Goal: Information Seeking & Learning: Learn about a topic

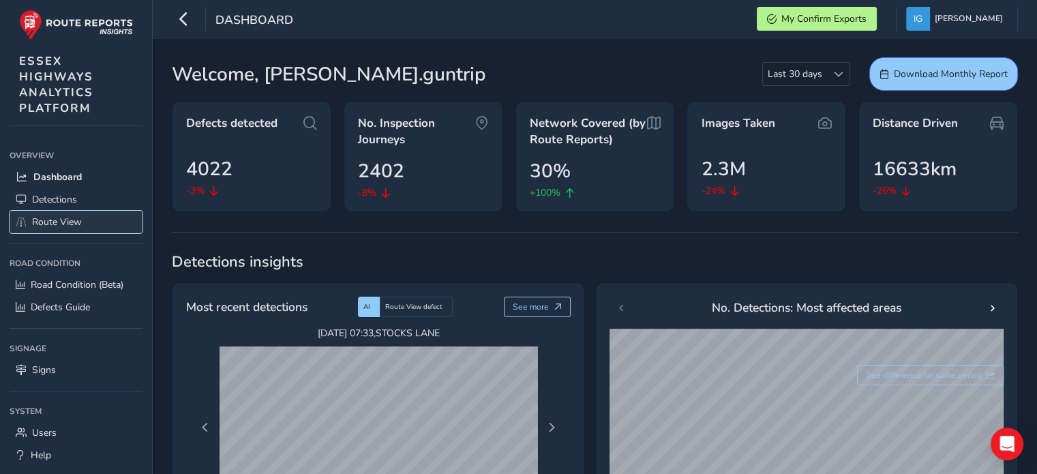
click at [53, 218] on span "Route View" at bounding box center [57, 221] width 50 height 13
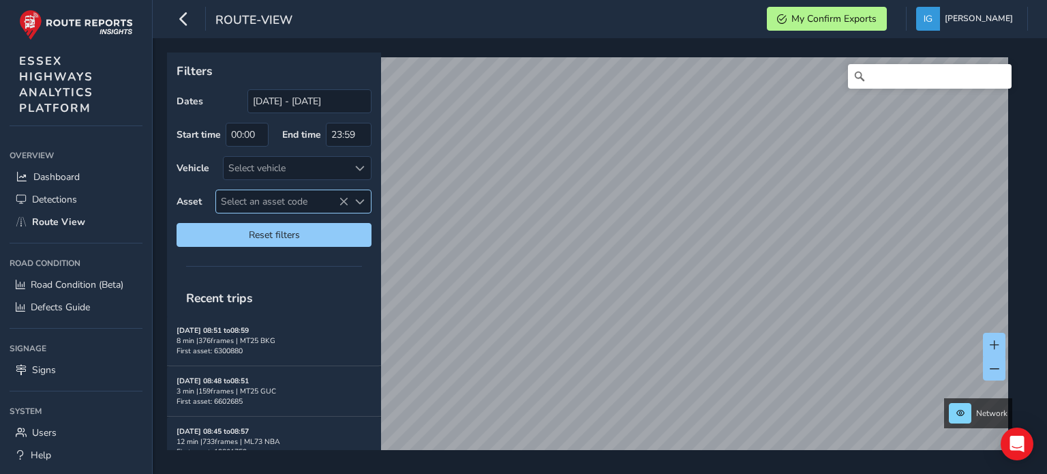
click at [360, 203] on span "Select an asset code" at bounding box center [360, 202] width 10 height 10
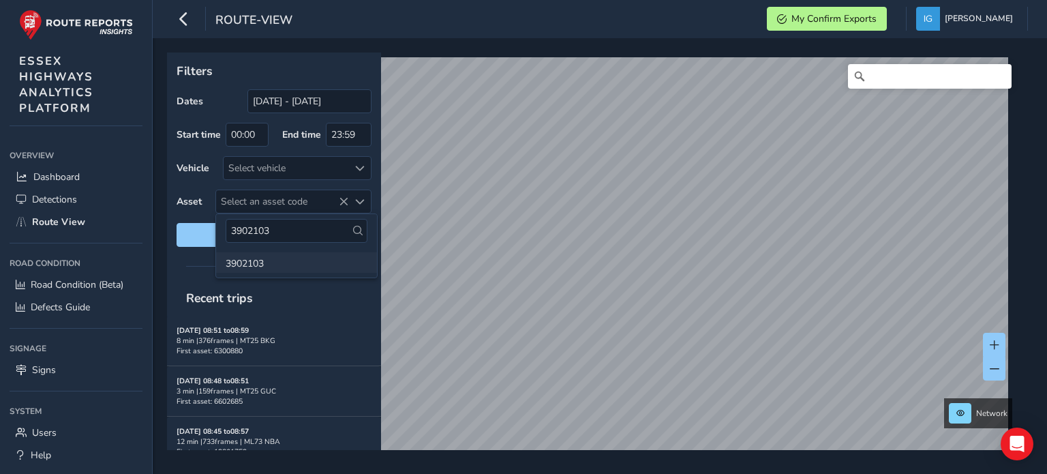
type input "3902103"
click at [245, 265] on li "3902103" at bounding box center [296, 262] width 161 height 20
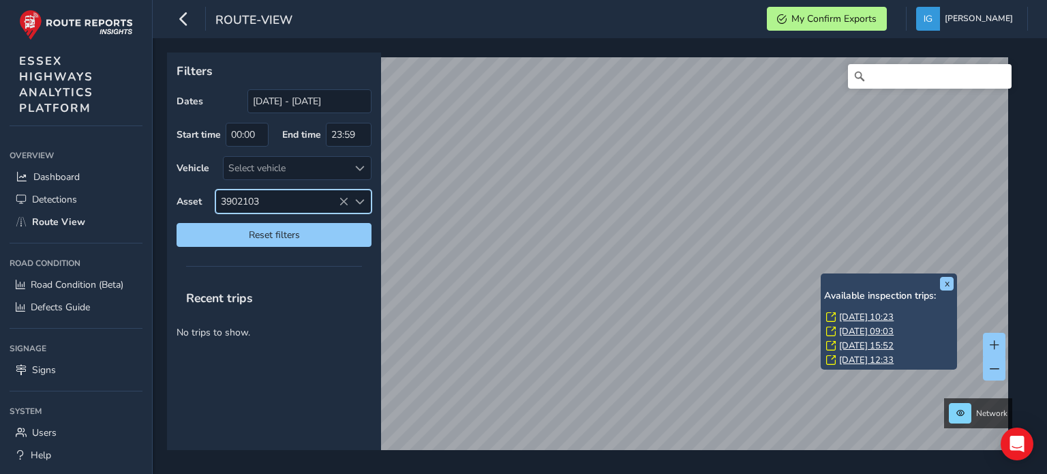
click at [854, 314] on link "[DATE] 10:23" at bounding box center [866, 317] width 55 height 12
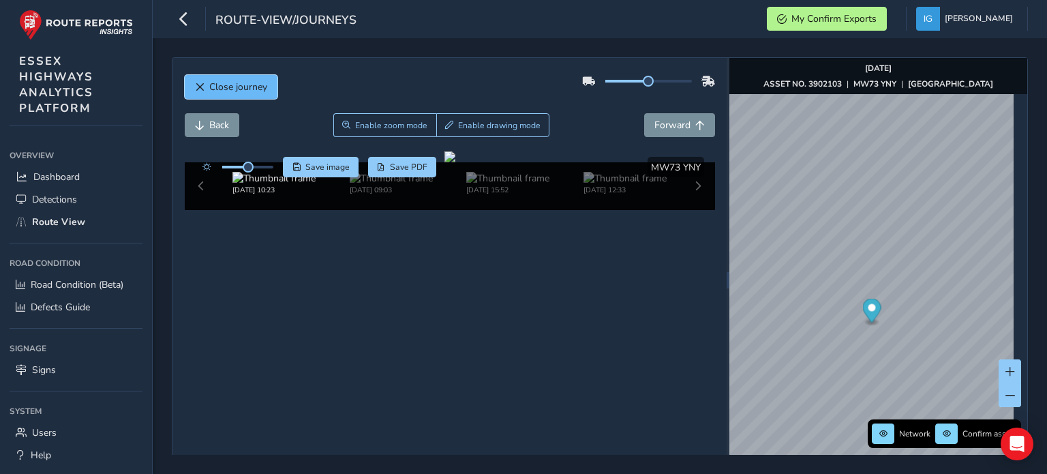
click at [237, 87] on span "Close journey" at bounding box center [238, 86] width 58 height 13
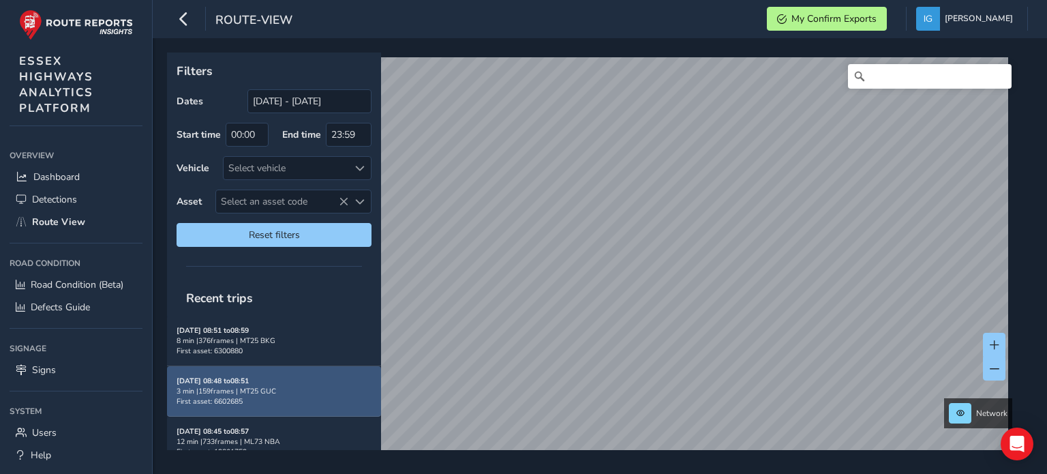
click at [250, 389] on div "3 min | 159 frames | MT25 GUC" at bounding box center [274, 391] width 195 height 10
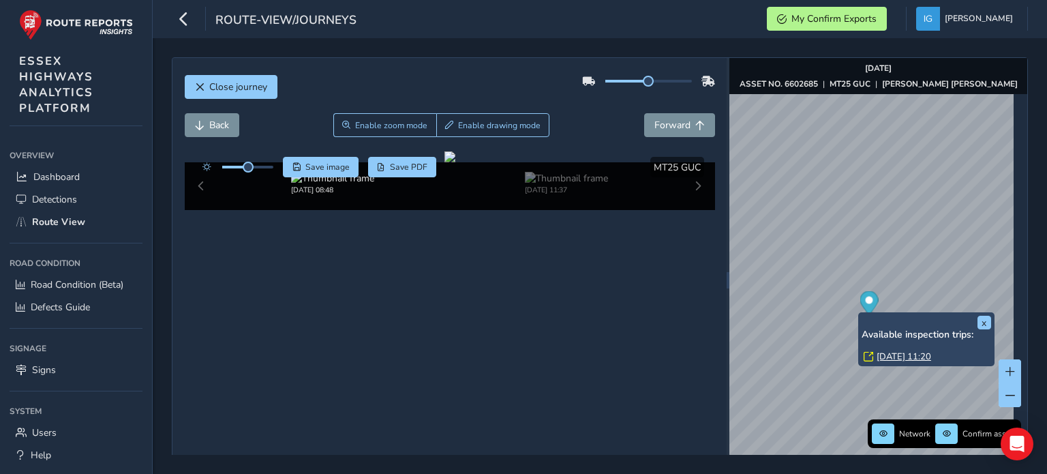
scroll to position [75, 0]
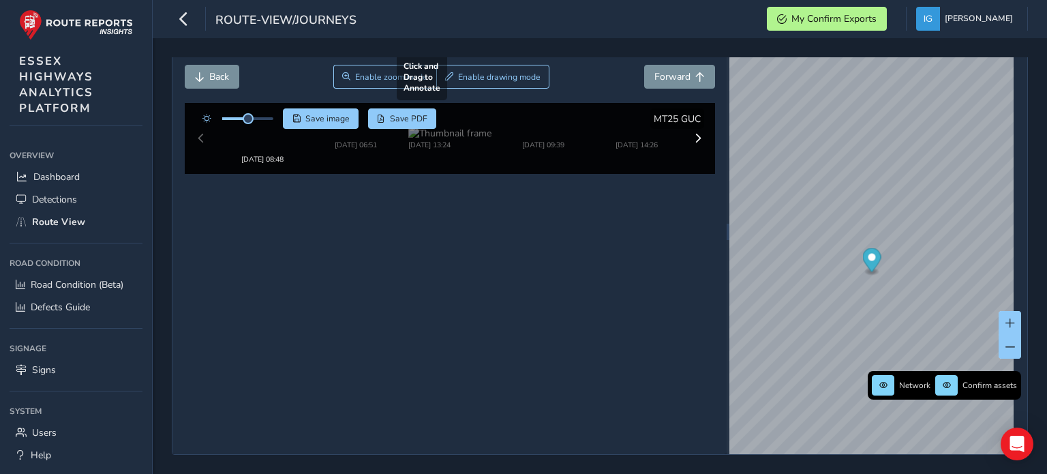
scroll to position [70, 0]
